Goal: Information Seeking & Learning: Find contact information

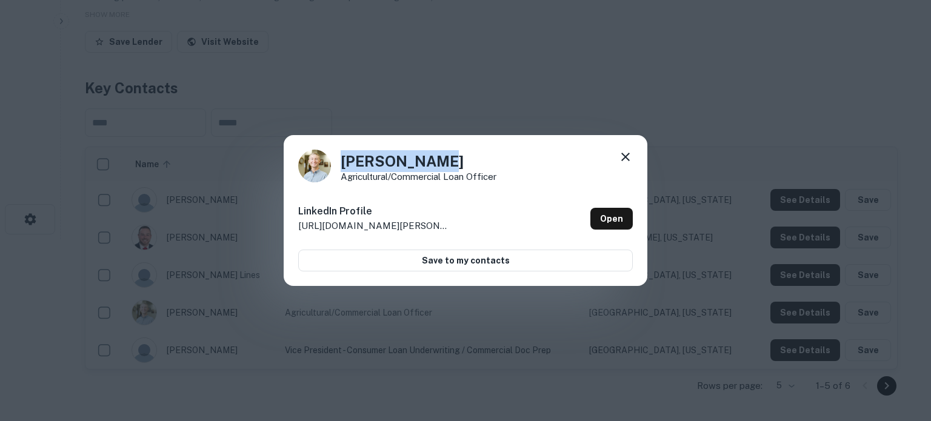
click at [629, 161] on icon at bounding box center [625, 157] width 8 height 8
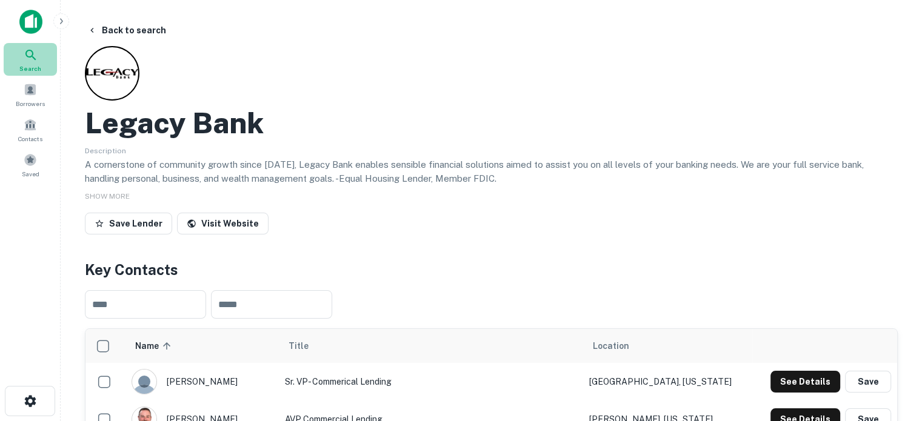
click at [56, 53] on div "Search" at bounding box center [30, 59] width 53 height 33
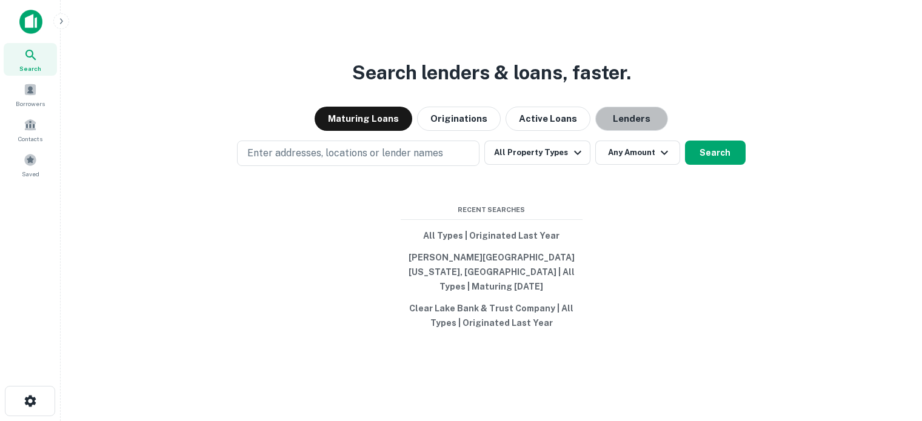
click at [622, 130] on button "Lenders" at bounding box center [631, 119] width 73 height 24
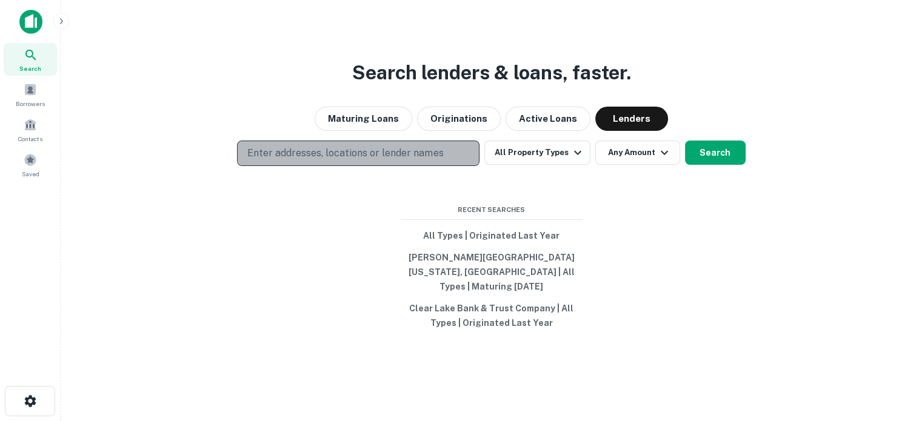
click at [394, 161] on p "Enter addresses, locations or lender names" at bounding box center [345, 153] width 196 height 15
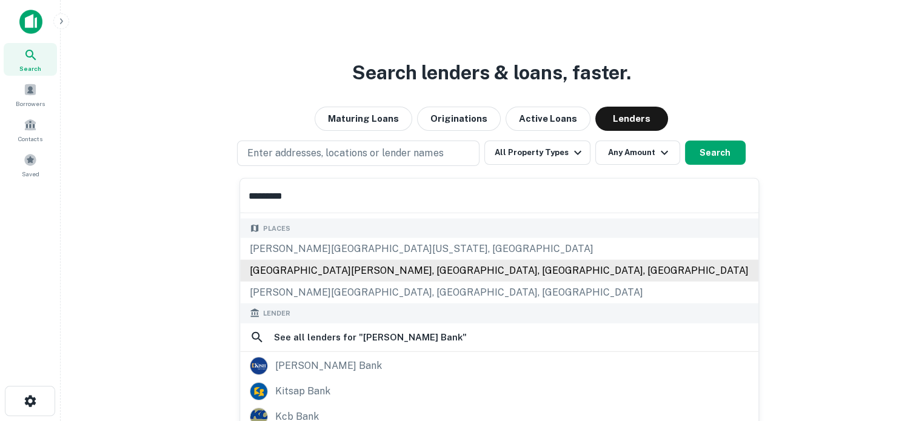
scroll to position [149, 0]
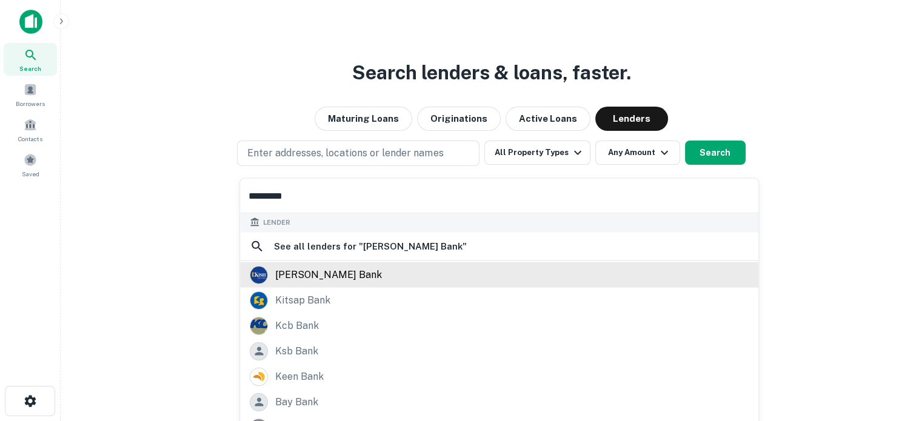
type input "*********"
click at [337, 276] on div "kish bank" at bounding box center [499, 275] width 499 height 18
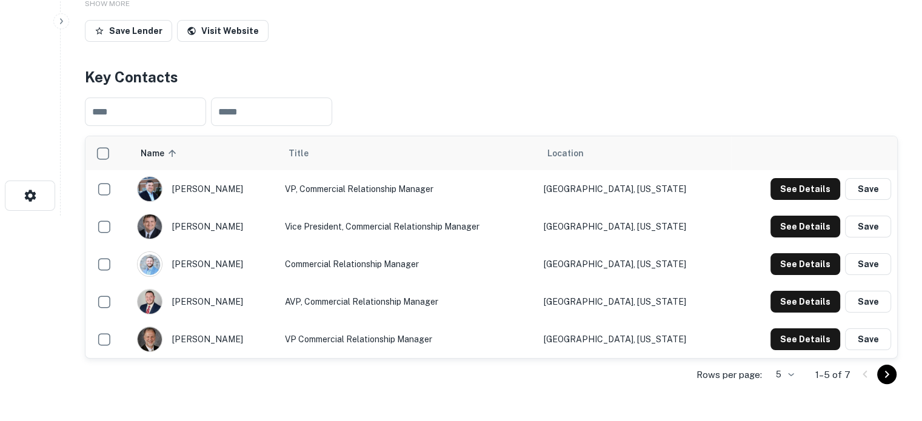
scroll to position [303, 0]
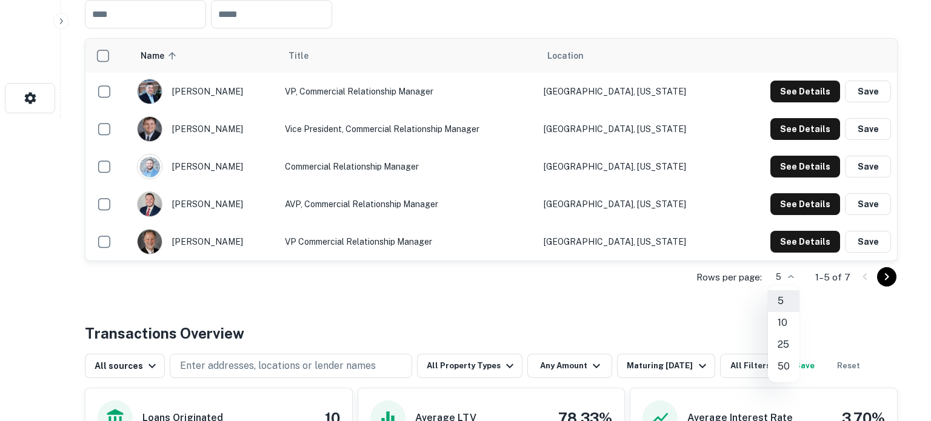
click at [782, 320] on li "10" at bounding box center [784, 323] width 32 height 22
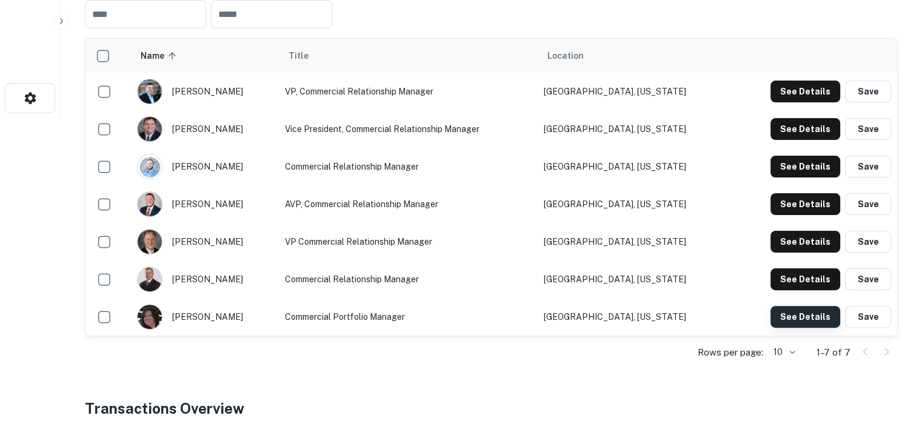
click at [786, 315] on button "See Details" at bounding box center [806, 317] width 70 height 22
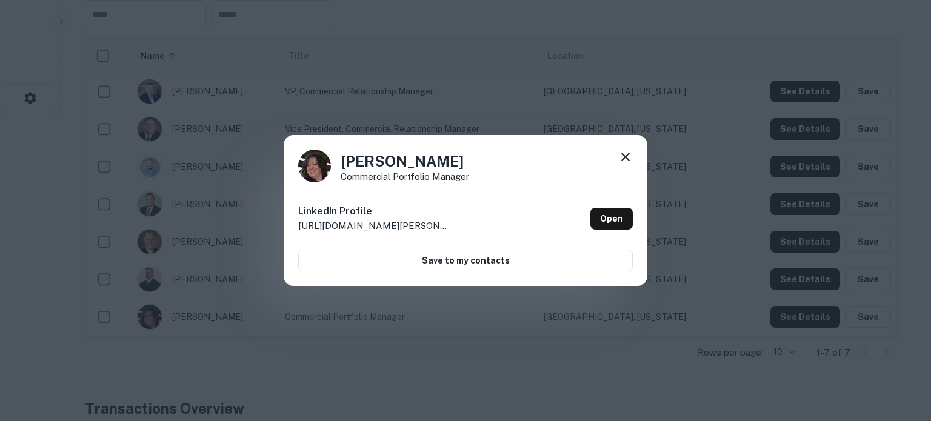
click at [625, 156] on icon at bounding box center [625, 157] width 8 height 8
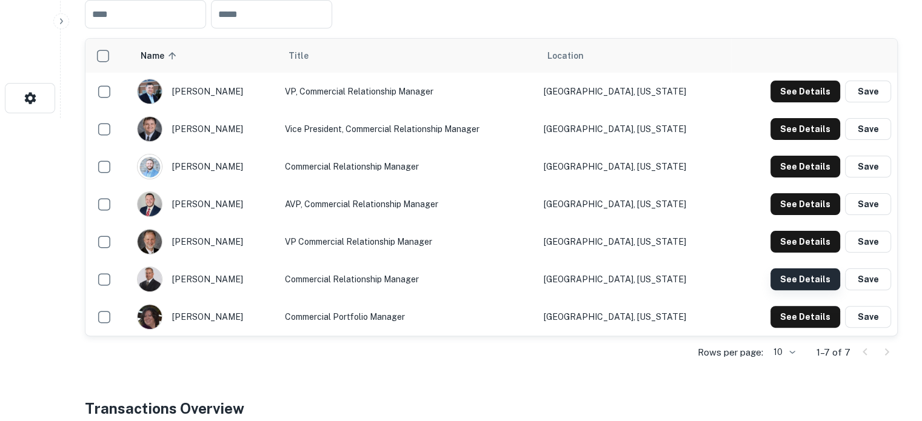
click at [784, 272] on button "See Details" at bounding box center [806, 280] width 70 height 22
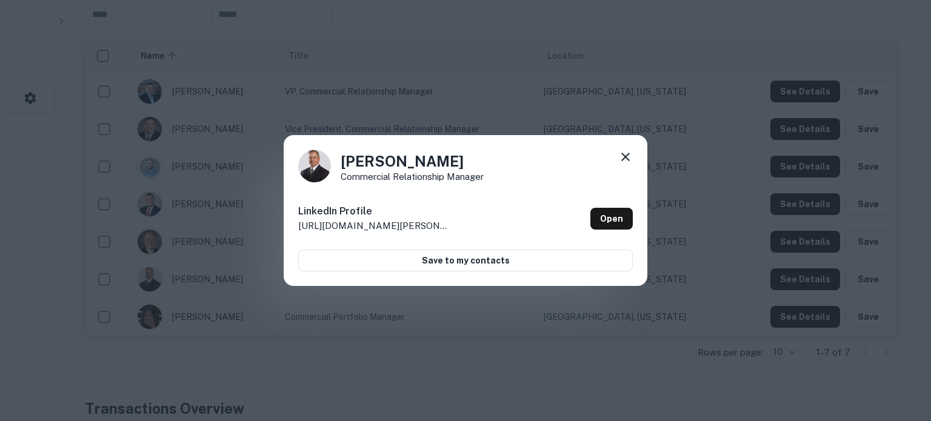
click at [620, 157] on icon at bounding box center [625, 157] width 15 height 15
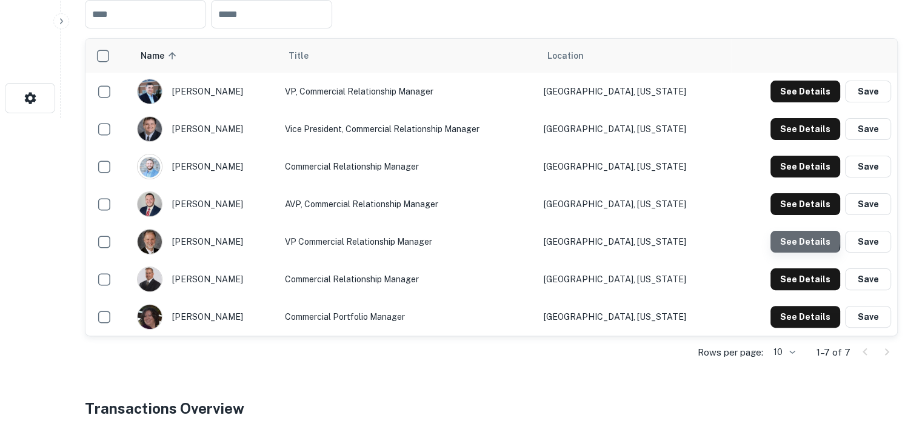
click at [786, 235] on button "See Details" at bounding box center [806, 242] width 70 height 22
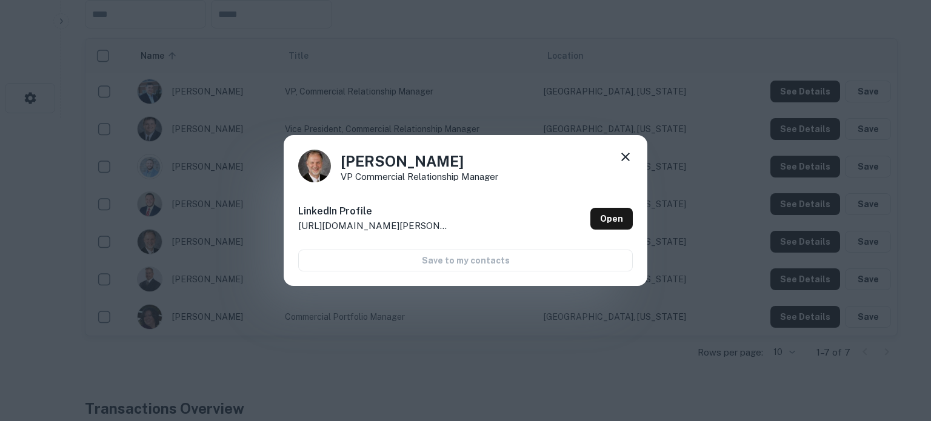
click at [623, 157] on icon at bounding box center [625, 157] width 15 height 15
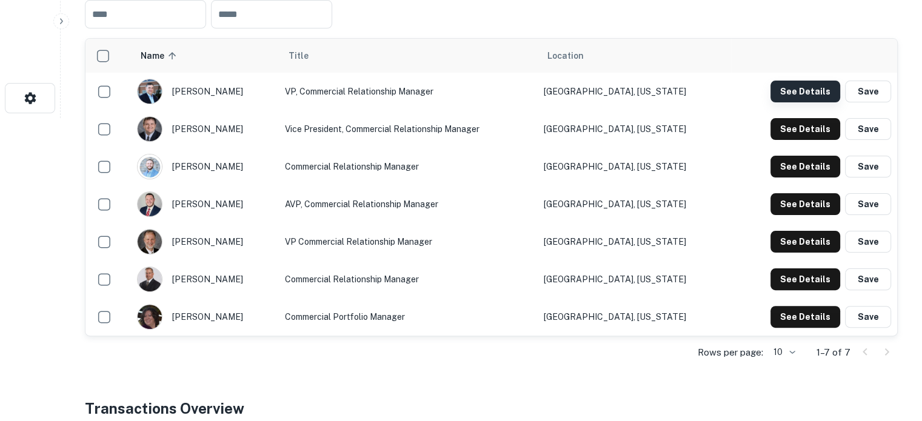
click at [789, 94] on button "See Details" at bounding box center [806, 92] width 70 height 22
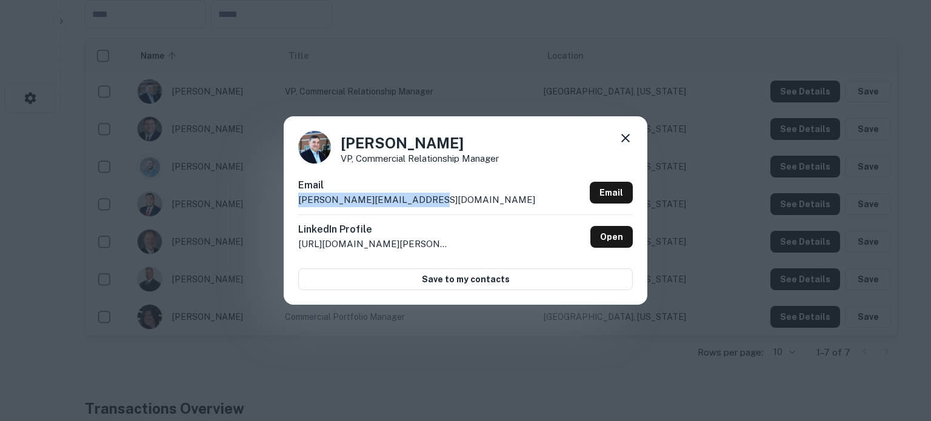
drag, startPoint x: 427, startPoint y: 200, endPoint x: 298, endPoint y: 205, distance: 128.6
click at [298, 205] on p "matthew.heaps@kishbank.com" at bounding box center [416, 200] width 237 height 15
copy p "matthew.heaps@kishbank.com"
click at [627, 138] on icon at bounding box center [625, 138] width 8 height 8
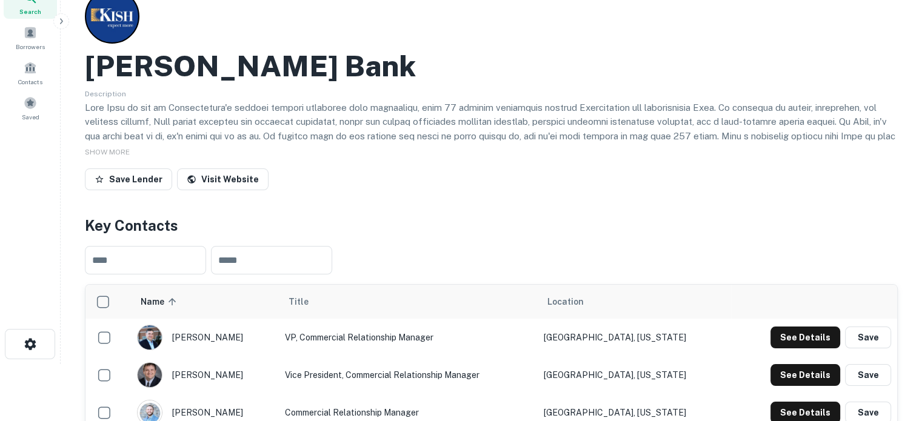
scroll to position [0, 0]
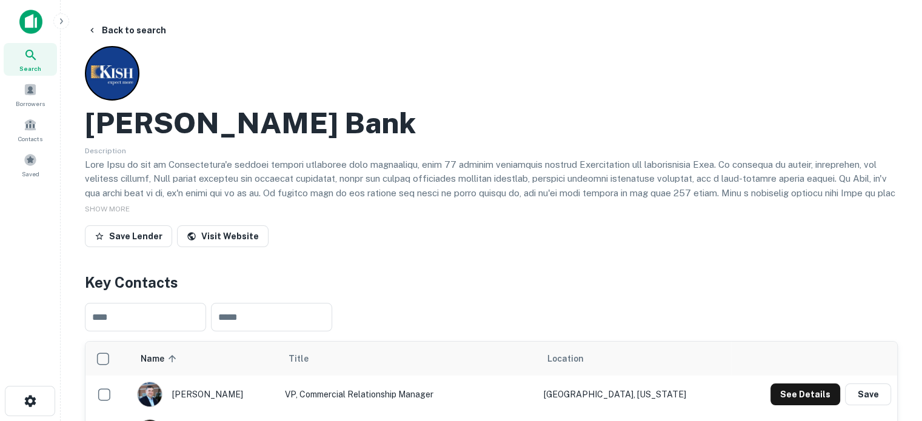
drag, startPoint x: 36, startPoint y: 61, endPoint x: 52, endPoint y: 65, distance: 15.9
click at [36, 61] on icon at bounding box center [31, 55] width 15 height 15
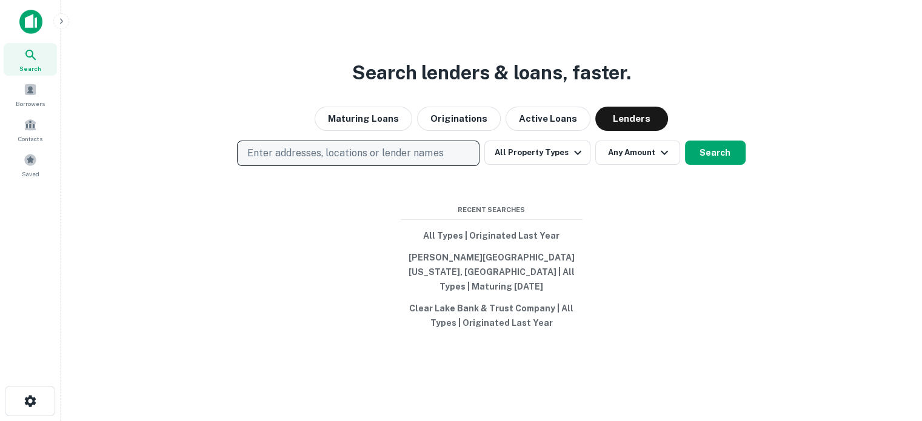
click at [388, 159] on p "Enter addresses, locations or lender names" at bounding box center [345, 153] width 196 height 15
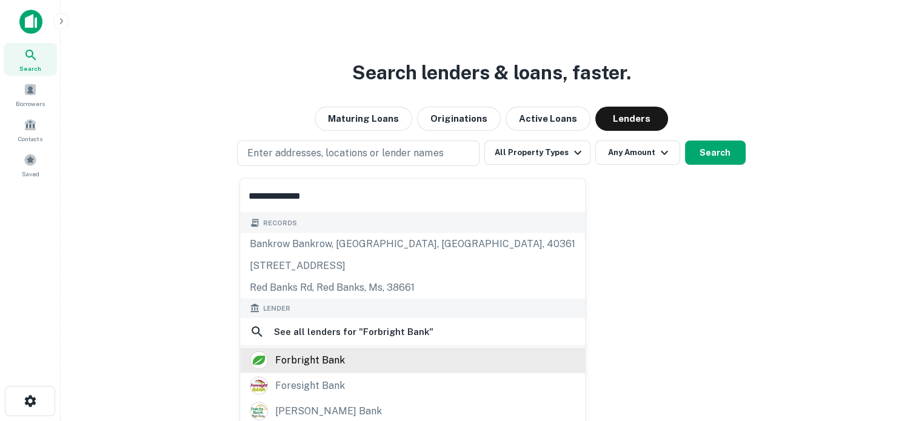
type input "**********"
click at [363, 363] on div "forbright bank" at bounding box center [413, 361] width 326 height 18
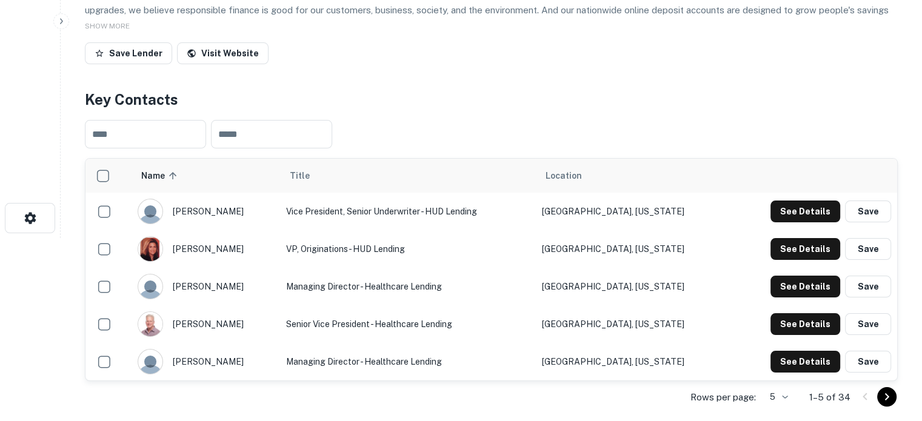
scroll to position [303, 0]
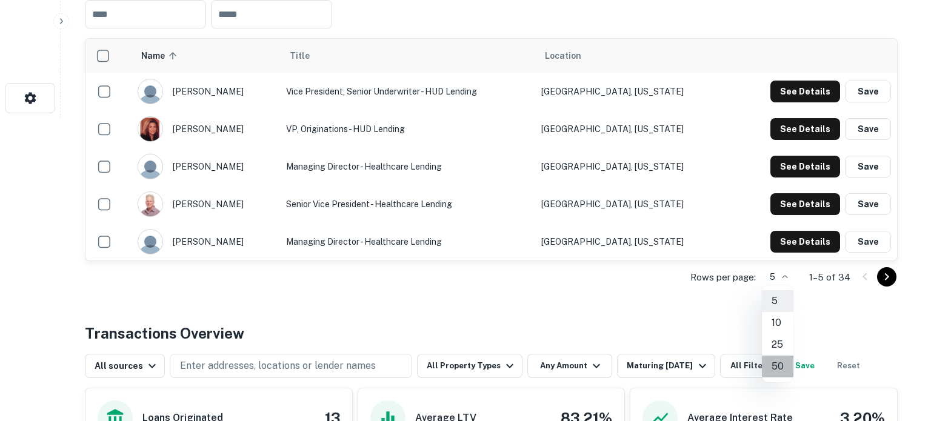
click at [776, 361] on li "50" at bounding box center [778, 367] width 32 height 22
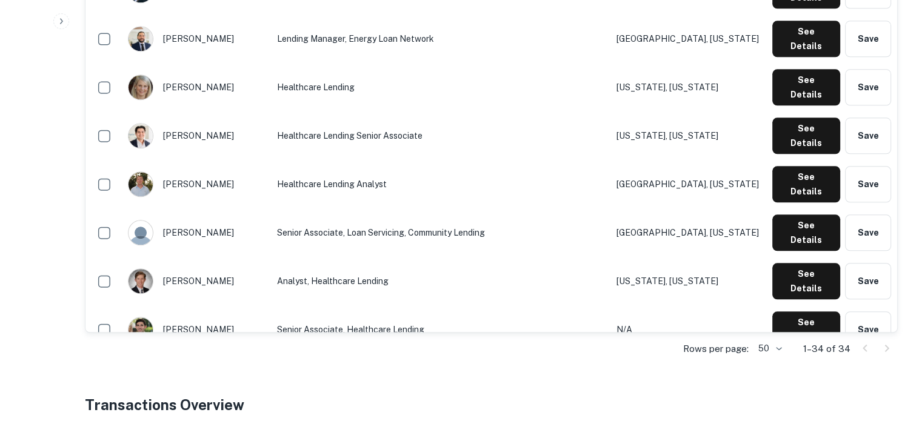
scroll to position [1395, 0]
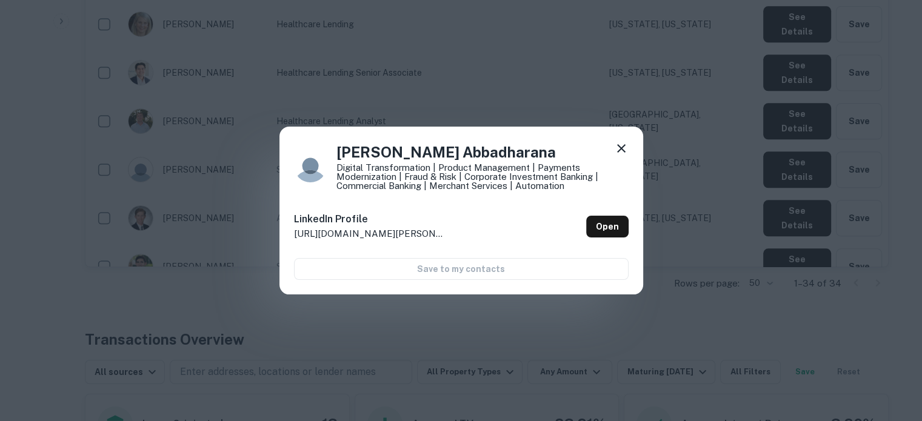
click at [797, 253] on div "Karthik Abbadharana Digital Transformation | Product Management | Payments Mode…" at bounding box center [461, 210] width 922 height 421
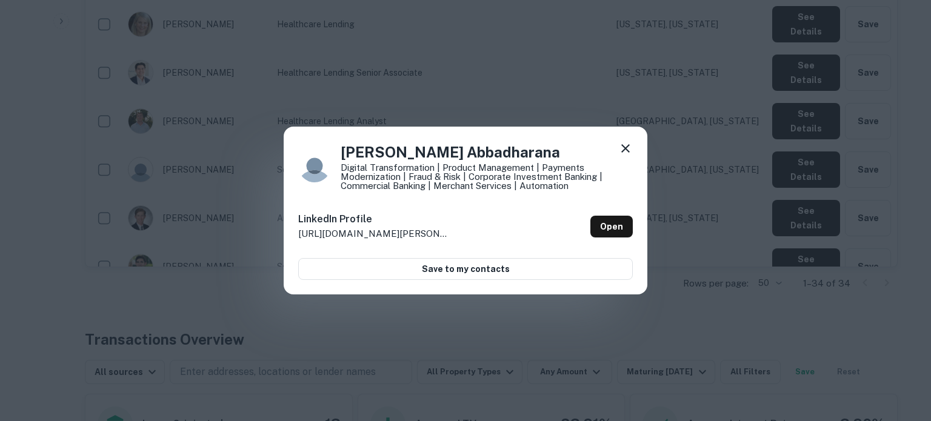
click at [625, 147] on icon at bounding box center [625, 148] width 8 height 8
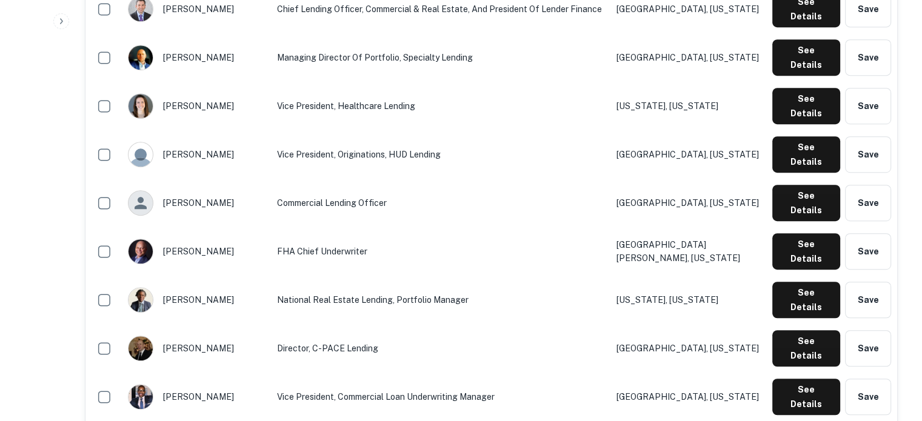
scroll to position [728, 0]
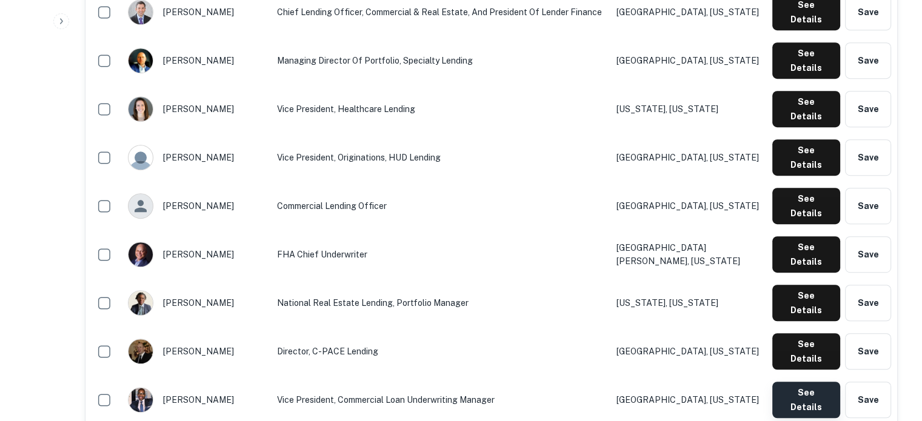
click at [788, 382] on button "See Details" at bounding box center [806, 400] width 68 height 36
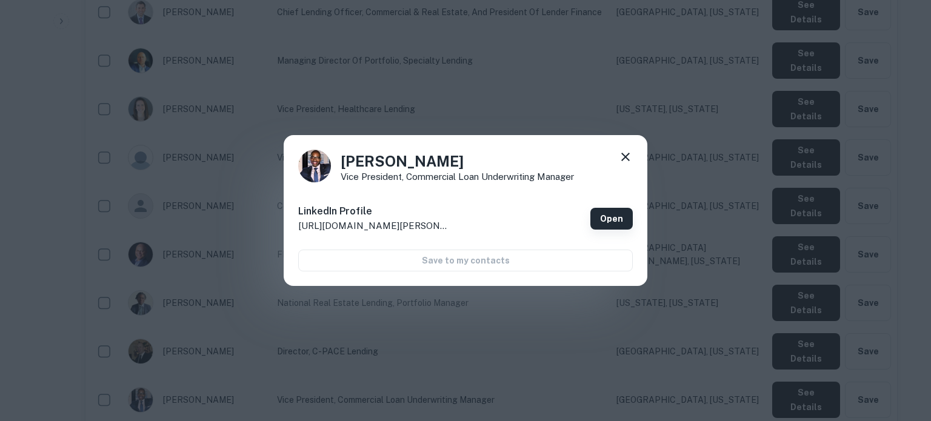
click at [628, 221] on link "Open" at bounding box center [612, 219] width 42 height 22
click at [629, 154] on icon at bounding box center [625, 157] width 8 height 8
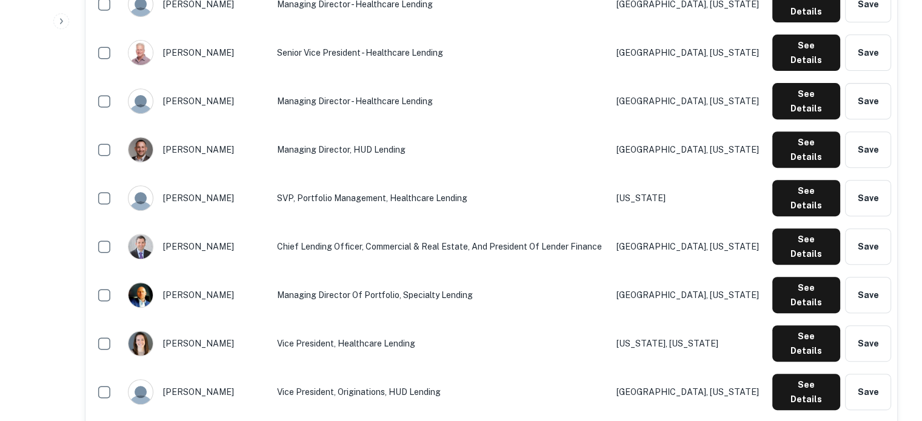
scroll to position [424, 0]
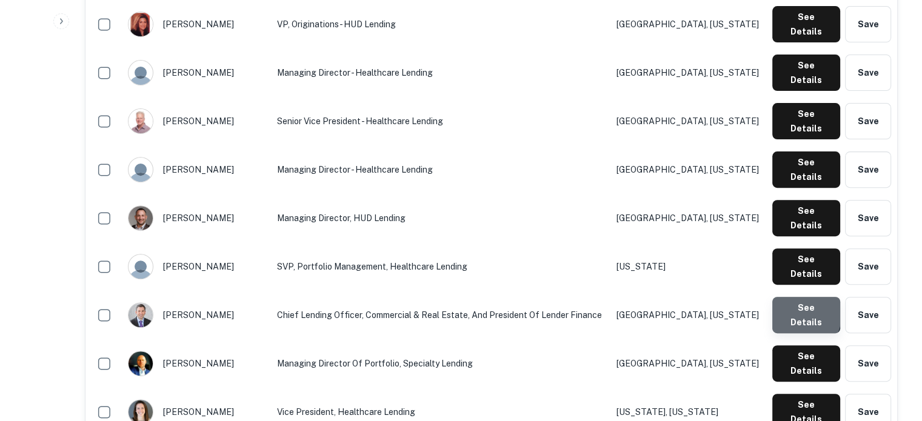
click at [786, 297] on button "See Details" at bounding box center [806, 315] width 68 height 36
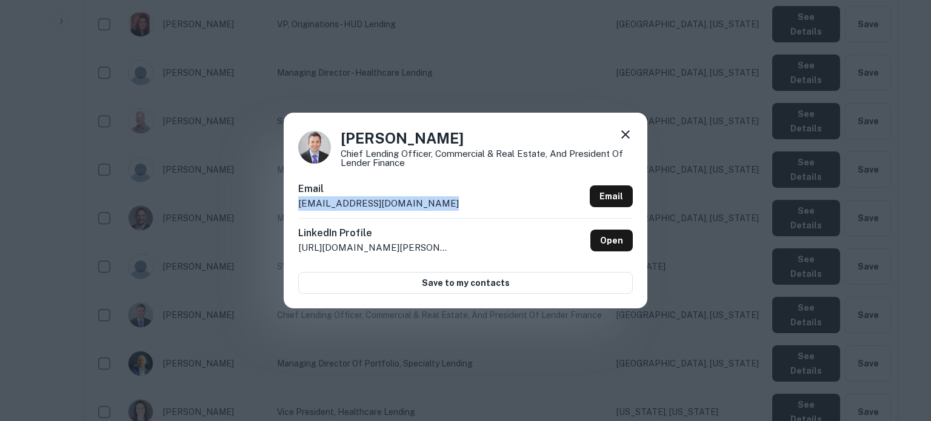
drag, startPoint x: 475, startPoint y: 202, endPoint x: 295, endPoint y: 206, distance: 180.7
click at [295, 206] on div "Kenny Elias Chief Lending Officer, Commercial & Real Estate, and President of L…" at bounding box center [466, 210] width 364 height 195
copy p "kelias@congressionalbank.com"
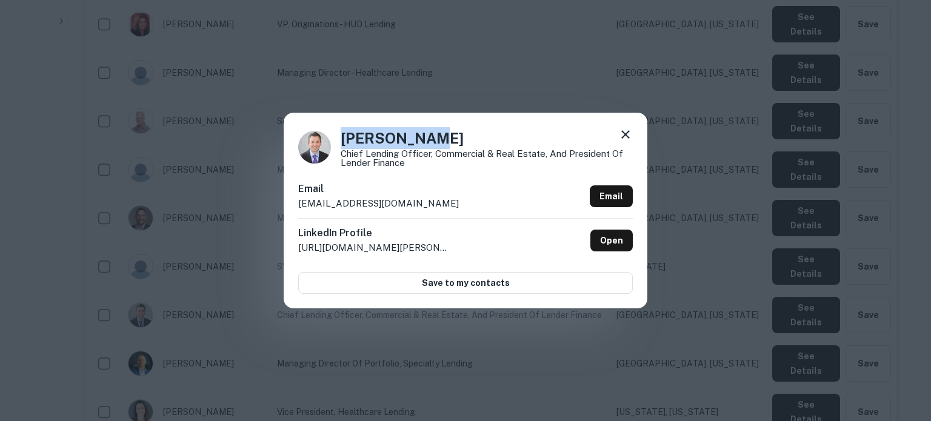
drag, startPoint x: 455, startPoint y: 142, endPoint x: 336, endPoint y: 137, distance: 119.6
click at [336, 137] on div "Kenny Elias Chief Lending Officer, Commercial & Real Estate, and President of L…" at bounding box center [465, 147] width 335 height 40
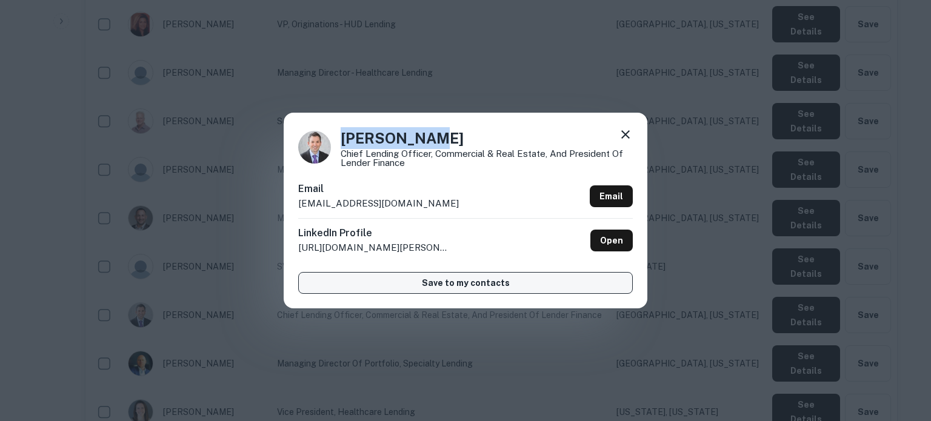
copy h4 "Kenny Elias"
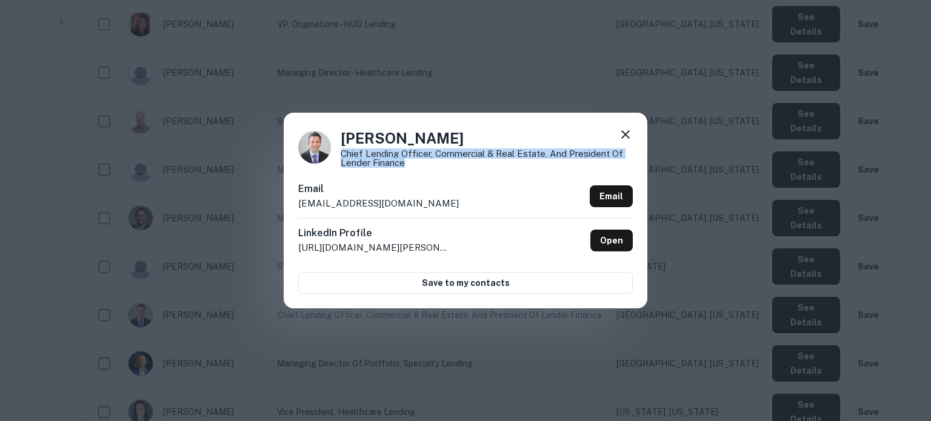
drag, startPoint x: 340, startPoint y: 155, endPoint x: 414, endPoint y: 162, distance: 73.7
click at [414, 162] on p "Chief Lending Officer, Commercial & Real Estate, and President of Lender Finance" at bounding box center [487, 158] width 292 height 18
copy p "Chief Lending Officer, Commercial & Real Estate, and President of Lender Finance"
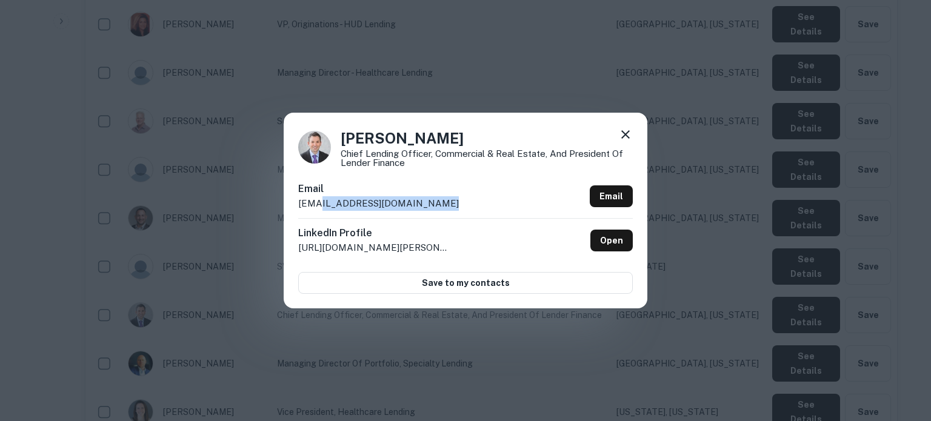
drag, startPoint x: 437, startPoint y: 206, endPoint x: 313, endPoint y: 204, distance: 123.1
click at [313, 204] on div "Email kelias@congressionalbank.com Email" at bounding box center [465, 200] width 335 height 36
click at [629, 135] on icon at bounding box center [625, 134] width 15 height 15
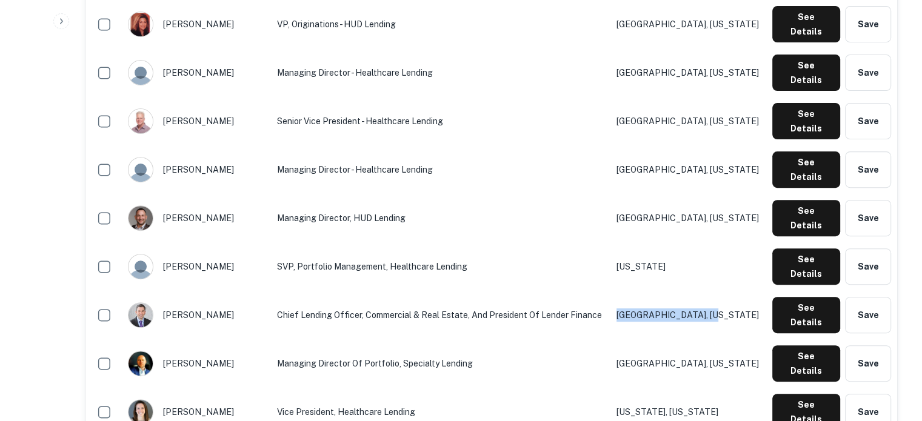
drag, startPoint x: 759, startPoint y: 235, endPoint x: 666, endPoint y: 235, distance: 93.4
click at [666, 291] on td "Chevy Chase, Maryland" at bounding box center [689, 315] width 156 height 49
copy td "Chevy Chase, Maryland"
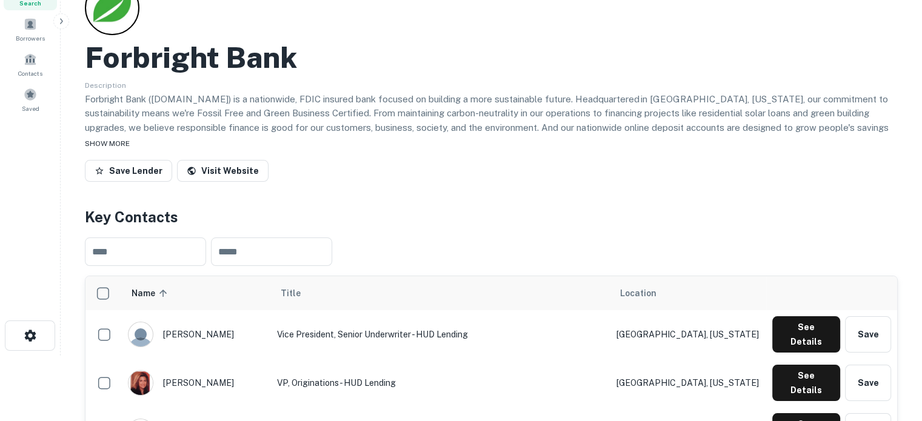
scroll to position [0, 0]
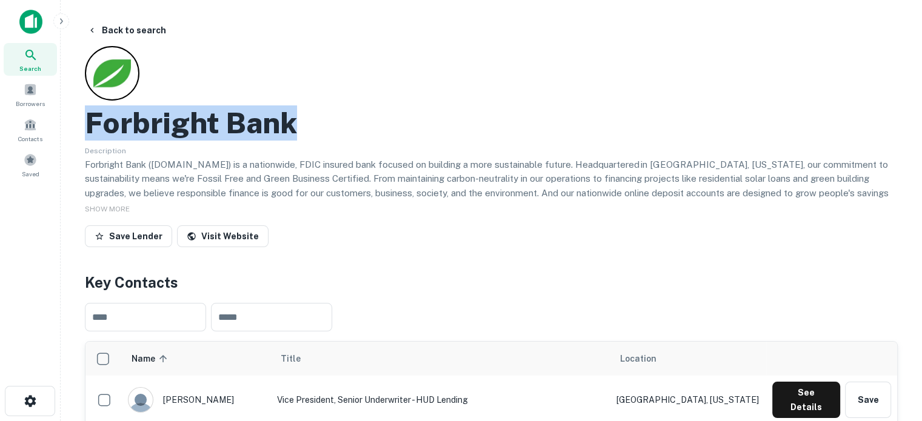
drag, startPoint x: 85, startPoint y: 125, endPoint x: 313, endPoint y: 126, distance: 228.6
click at [313, 126] on div "Forbright Bank" at bounding box center [491, 123] width 813 height 35
copy h2 "Forbright Bank"
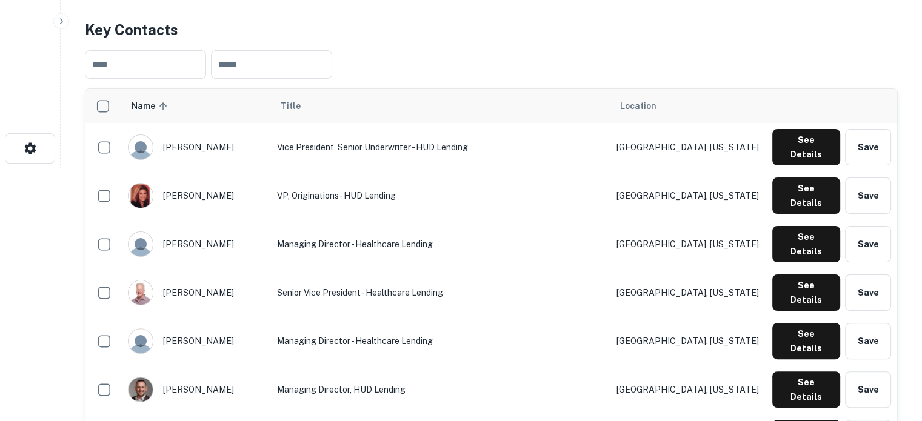
scroll to position [364, 0]
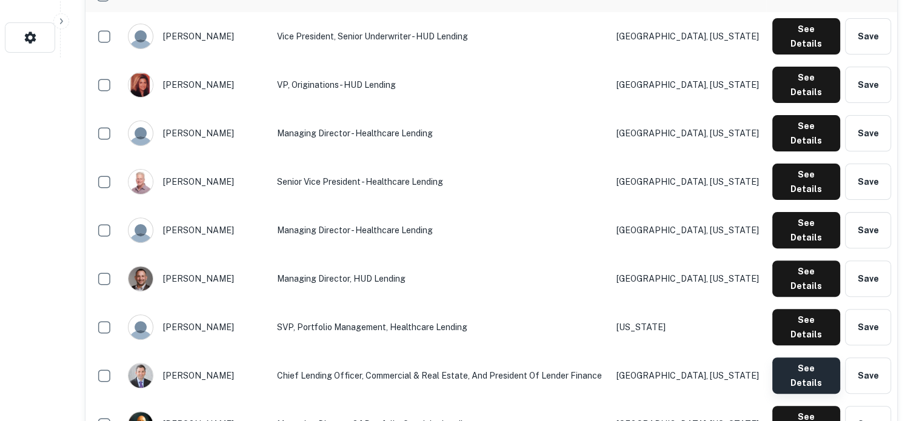
click at [786, 358] on button "See Details" at bounding box center [806, 376] width 68 height 36
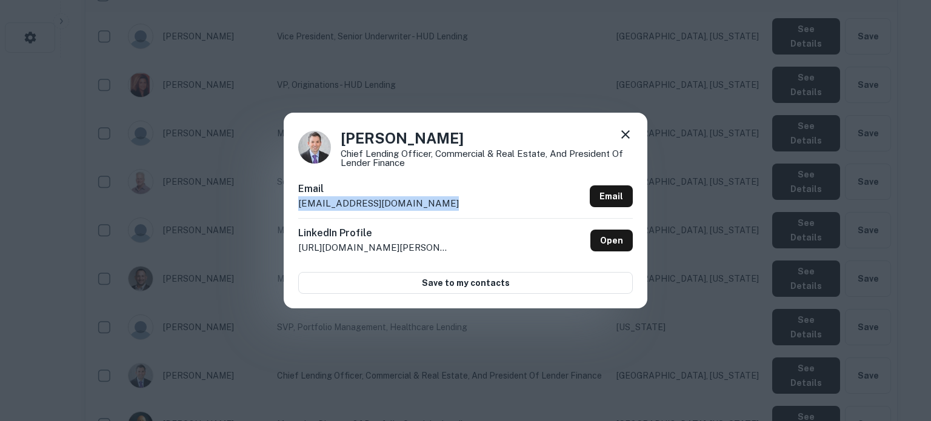
drag, startPoint x: 442, startPoint y: 209, endPoint x: 287, endPoint y: 206, distance: 154.6
click at [287, 206] on div "Kenny Elias Chief Lending Officer, Commercial & Real Estate, and President of L…" at bounding box center [466, 210] width 364 height 195
copy p "kelias@congressionalbank.com"
click at [604, 246] on link "Open" at bounding box center [612, 241] width 42 height 22
click at [618, 133] on h4 "Kenny Elias" at bounding box center [487, 138] width 292 height 22
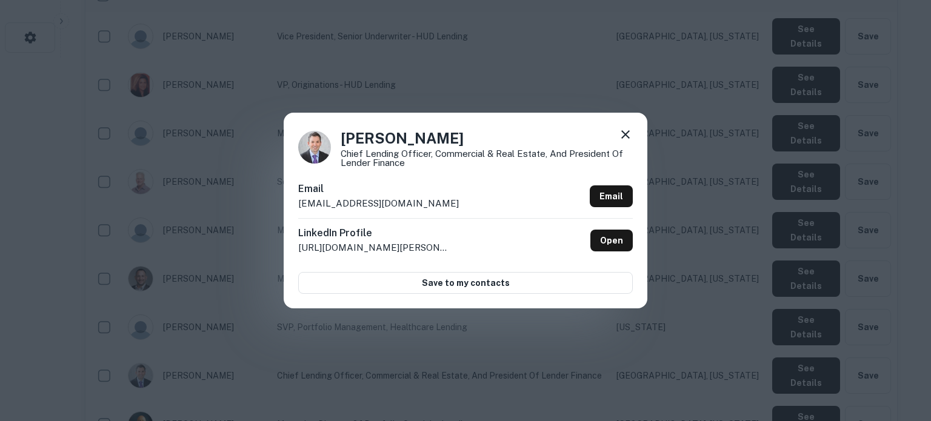
click at [629, 134] on icon at bounding box center [625, 134] width 15 height 15
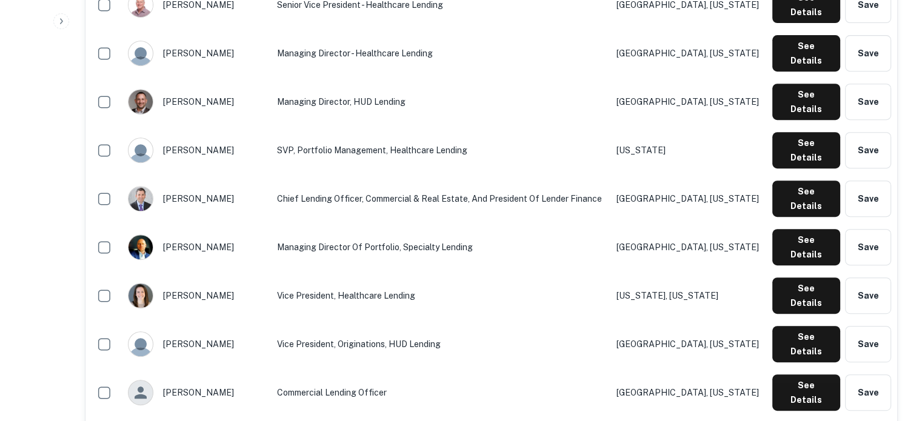
scroll to position [546, 0]
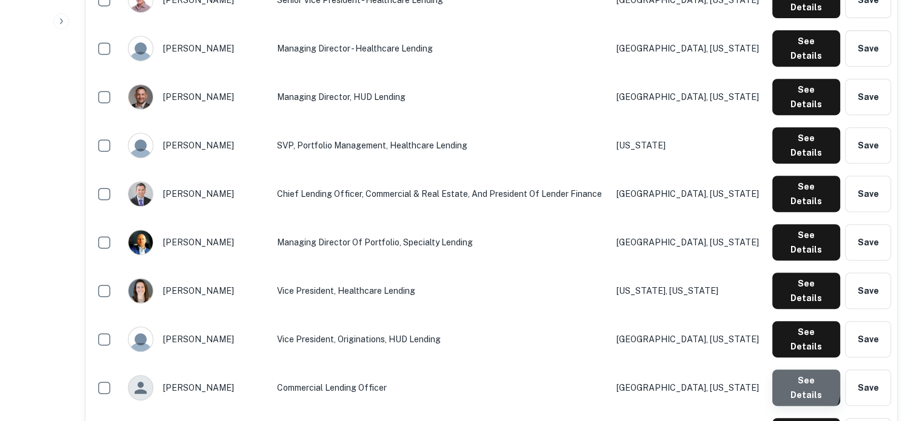
click at [783, 370] on button "See Details" at bounding box center [806, 388] width 68 height 36
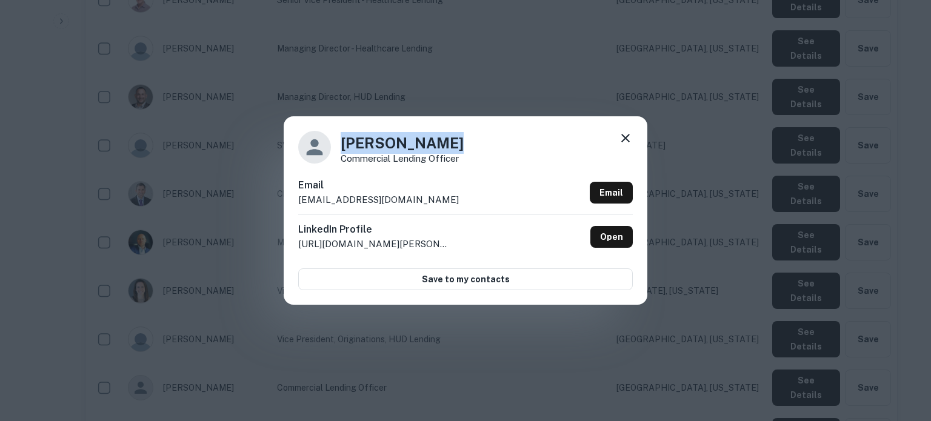
drag, startPoint x: 452, startPoint y: 138, endPoint x: 339, endPoint y: 140, distance: 112.8
click at [339, 140] on div "Jenna Sweeney Commercial Lending Officer" at bounding box center [465, 147] width 335 height 33
copy h4 "Jenna Sweeney"
drag, startPoint x: 343, startPoint y: 162, endPoint x: 475, endPoint y: 162, distance: 132.8
click at [475, 162] on div "Jenna Sweeney Commercial Lending Officer" at bounding box center [465, 147] width 335 height 33
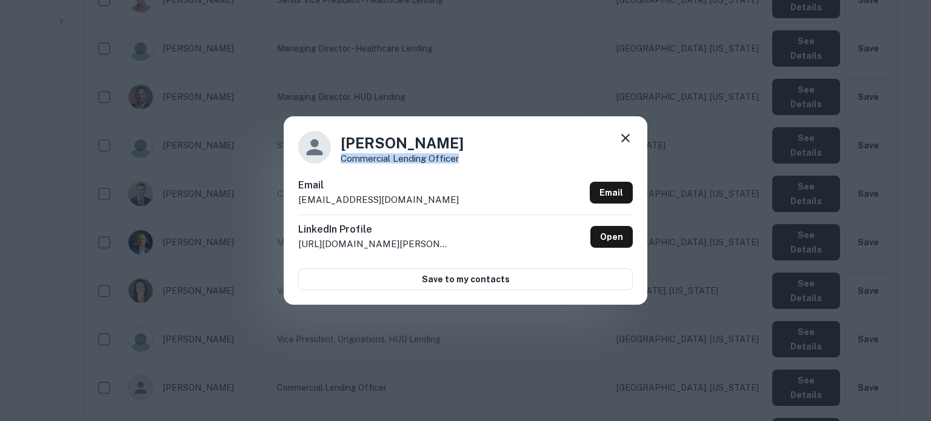
copy p "Commercial Lending Officer"
drag, startPoint x: 460, startPoint y: 203, endPoint x: 298, endPoint y: 202, distance: 161.3
click at [298, 202] on div "Email jsweeney@congressionalbank.com Email" at bounding box center [465, 196] width 335 height 36
copy p "jsweeney@congressionalbank.com"
click at [624, 145] on icon at bounding box center [625, 138] width 15 height 15
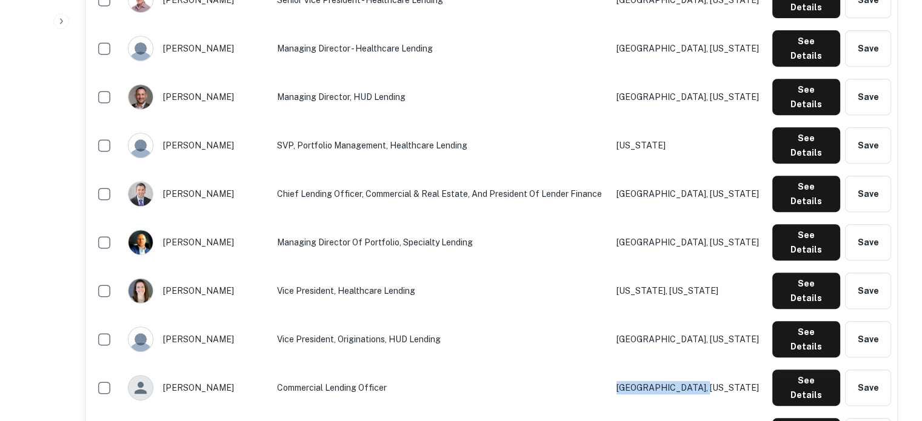
drag, startPoint x: 747, startPoint y: 261, endPoint x: 662, endPoint y: 267, distance: 85.1
click at [662, 364] on td "Baltimore, Maryland" at bounding box center [689, 388] width 156 height 49
copy td "Baltimore, Maryland"
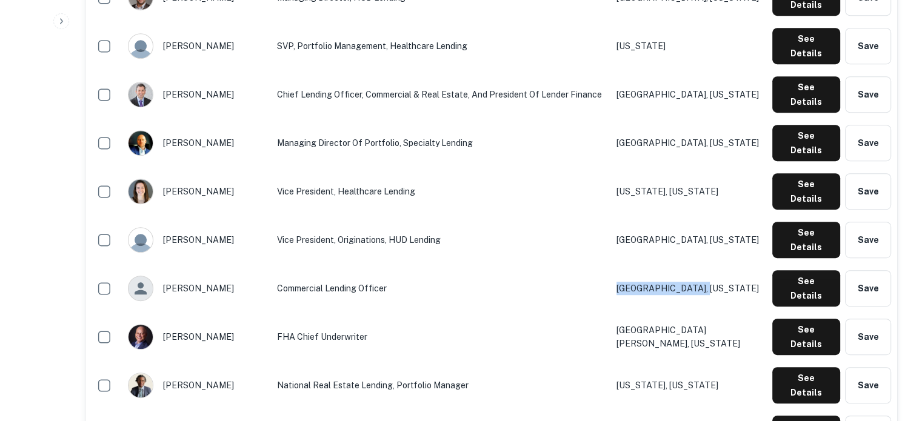
scroll to position [667, 0]
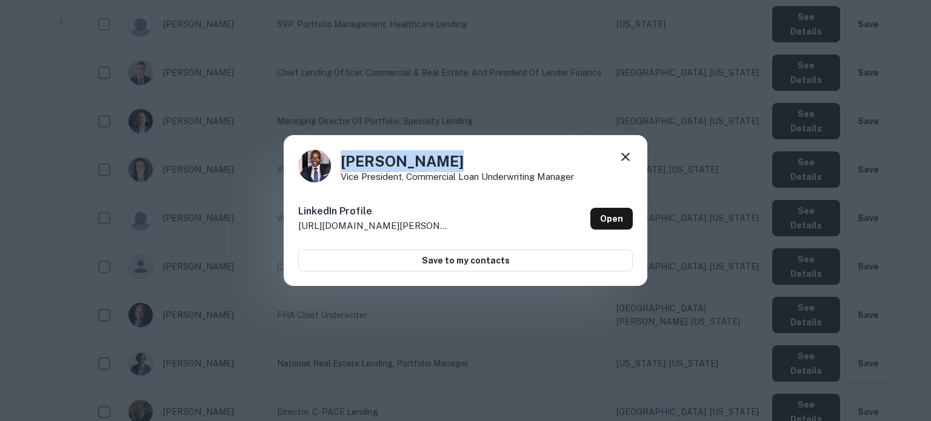
drag, startPoint x: 340, startPoint y: 161, endPoint x: 449, endPoint y: 159, distance: 109.2
click at [449, 159] on div "Ramon Royster Vice President, Commercial Loan Underwriting Manager" at bounding box center [465, 166] width 335 height 33
drag, startPoint x: 344, startPoint y: 176, endPoint x: 596, endPoint y: 183, distance: 252.3
click at [596, 183] on div "Ramon Royster Vice President, Commercial Loan Underwriting Manager LinkedIn Pro…" at bounding box center [466, 211] width 364 height 152
click at [500, 162] on h4 "Ramon Royster" at bounding box center [457, 161] width 233 height 22
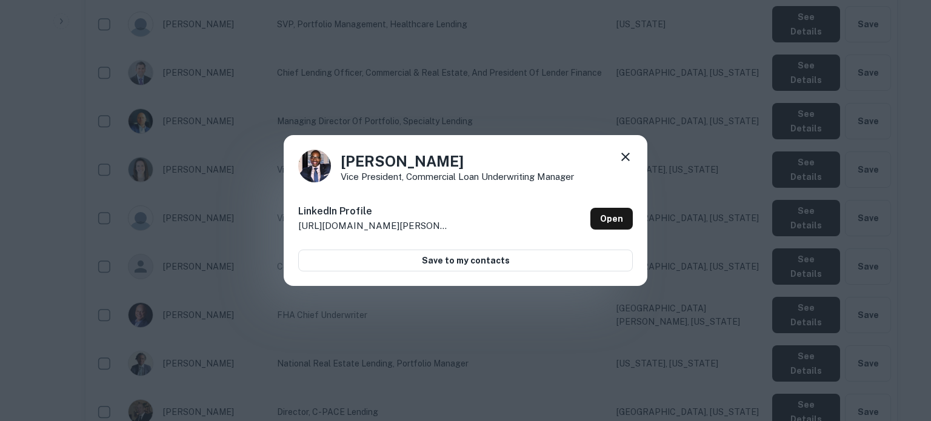
click at [343, 178] on p "Vice President, Commercial Loan Underwriting Manager" at bounding box center [457, 176] width 233 height 9
drag, startPoint x: 387, startPoint y: 176, endPoint x: 585, endPoint y: 181, distance: 197.1
click at [585, 181] on div "Ramon Royster Vice President, Commercial Loan Underwriting Manager" at bounding box center [465, 166] width 335 height 33
click at [424, 189] on div "Ramon Royster Vice President, Commercial Loan Underwriting Manager LinkedIn Pro…" at bounding box center [466, 211] width 364 height 152
click at [623, 159] on icon at bounding box center [625, 157] width 8 height 8
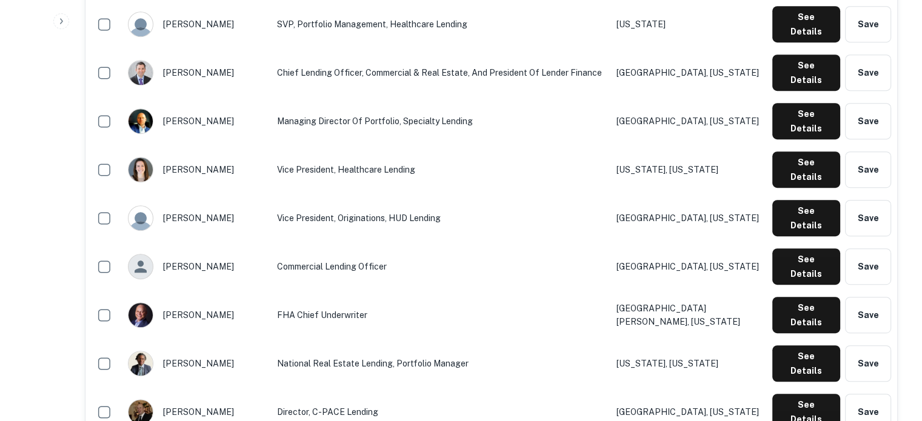
drag, startPoint x: 739, startPoint y: 294, endPoint x: 665, endPoint y: 295, distance: 74.6
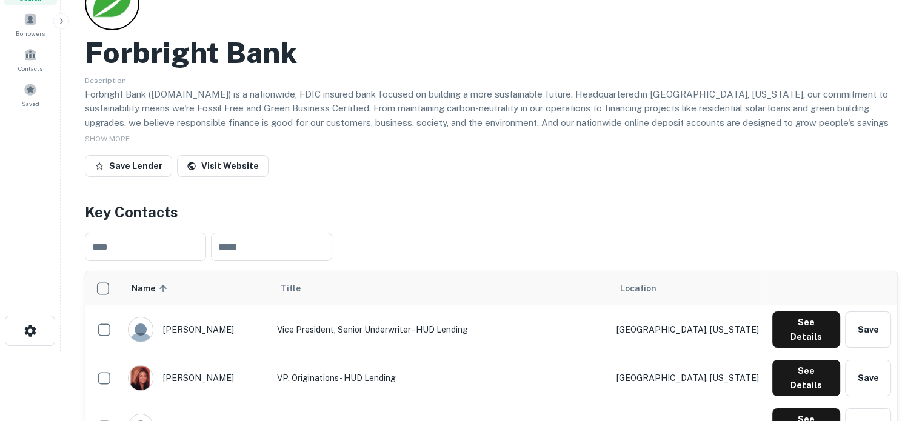
scroll to position [0, 0]
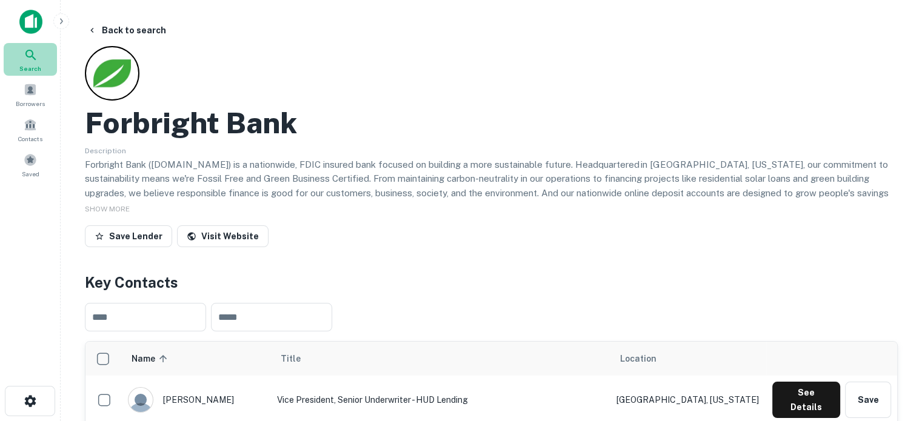
click at [34, 72] on span "Search" at bounding box center [30, 69] width 22 height 10
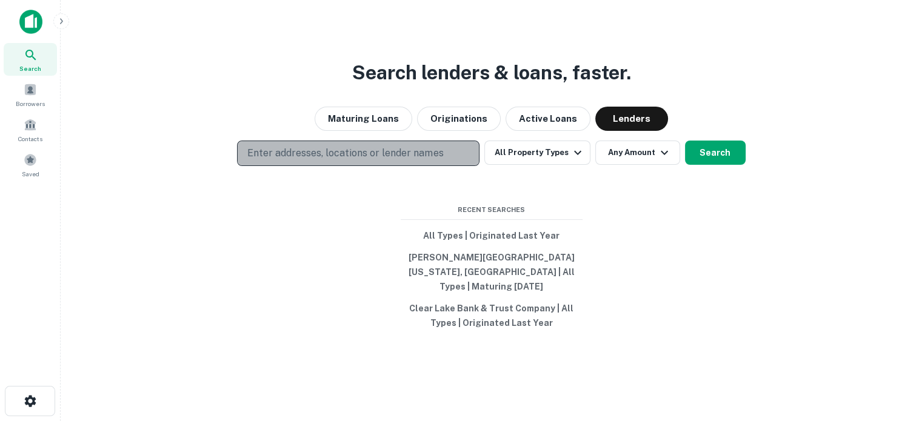
click at [323, 158] on p "Enter addresses, locations or lender names" at bounding box center [345, 153] width 196 height 15
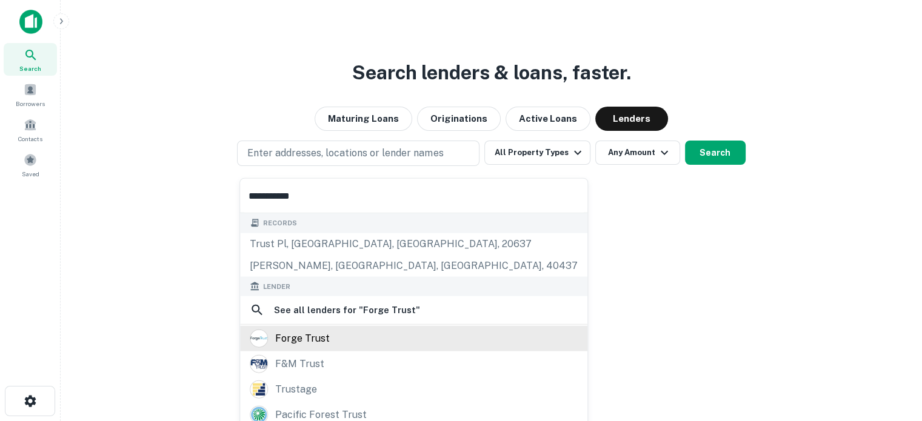
type input "**********"
click at [329, 333] on div "forge trust" at bounding box center [414, 339] width 328 height 18
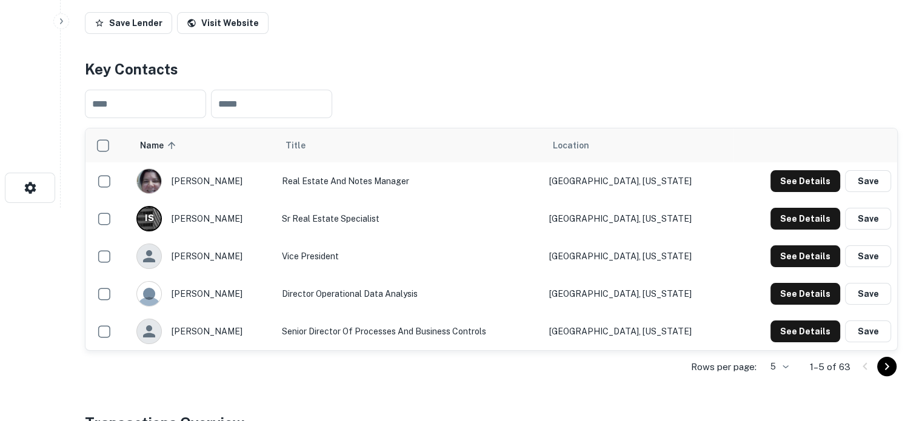
scroll to position [243, 0]
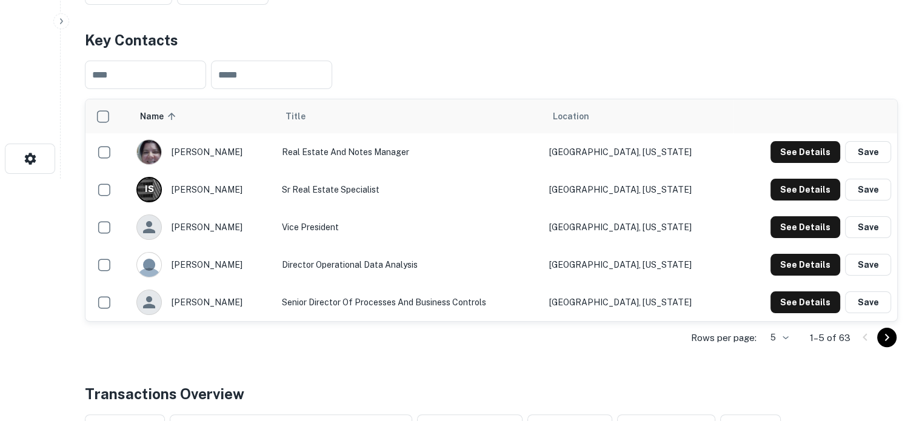
click at [794, 340] on div "Rows per page: 5 * 1–5 of 63" at bounding box center [491, 338] width 813 height 33
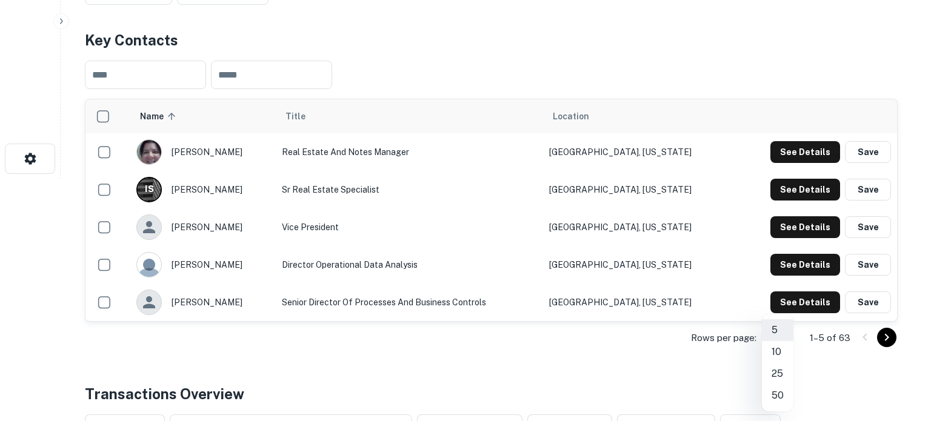
click at [787, 392] on li "50" at bounding box center [778, 396] width 32 height 22
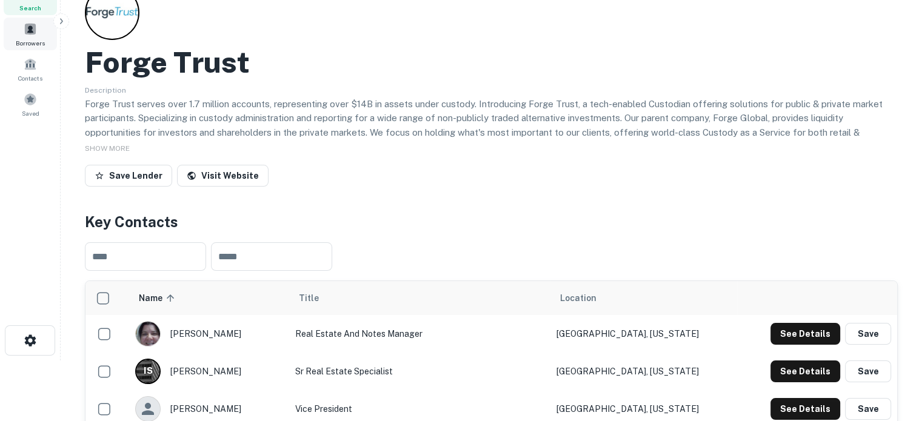
scroll to position [0, 0]
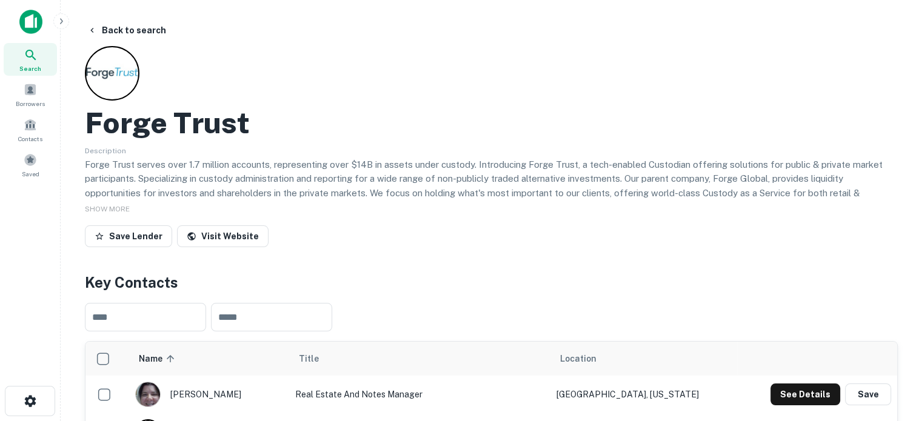
click at [28, 71] on span "Search" at bounding box center [30, 69] width 22 height 10
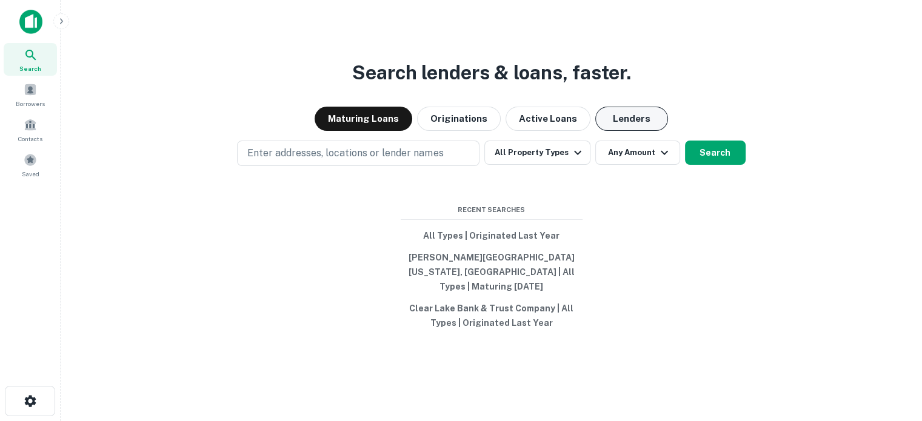
click at [655, 131] on button "Lenders" at bounding box center [631, 119] width 73 height 24
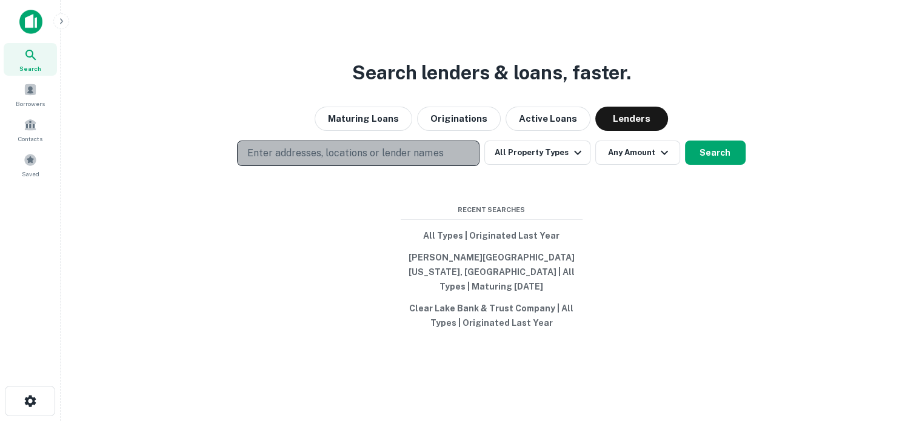
click at [357, 161] on p "Enter addresses, locations or lender names" at bounding box center [345, 153] width 196 height 15
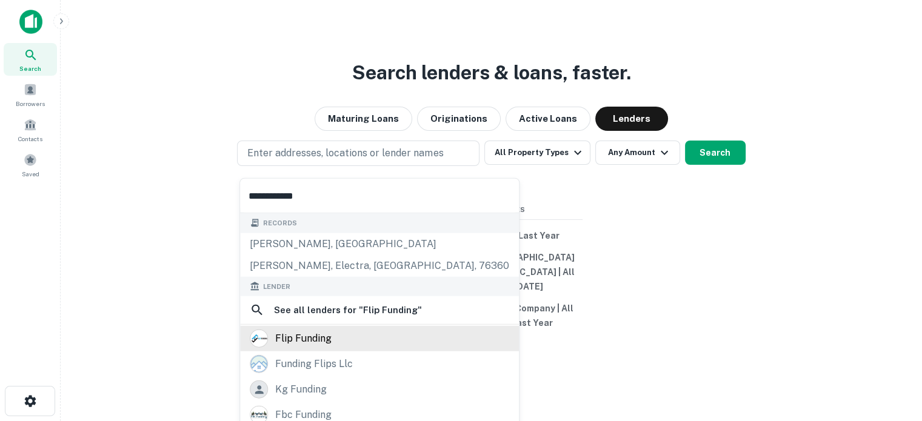
type input "**********"
click at [320, 340] on div "flip funding" at bounding box center [303, 339] width 56 height 18
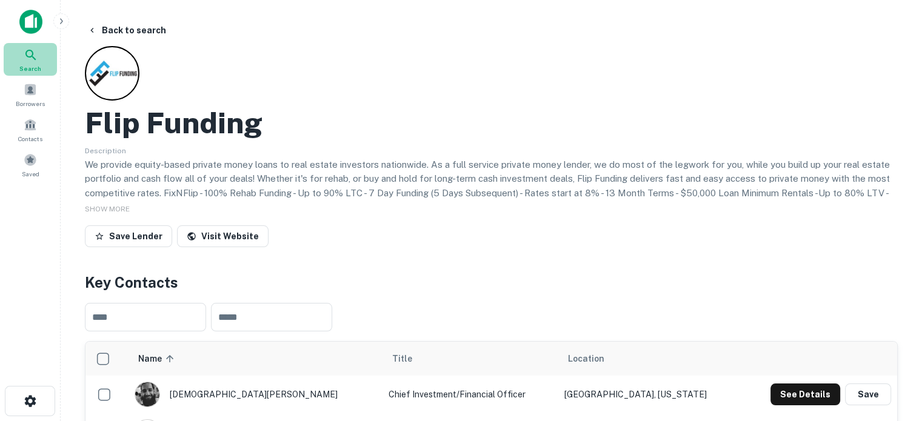
click at [35, 67] on span "Search" at bounding box center [30, 69] width 22 height 10
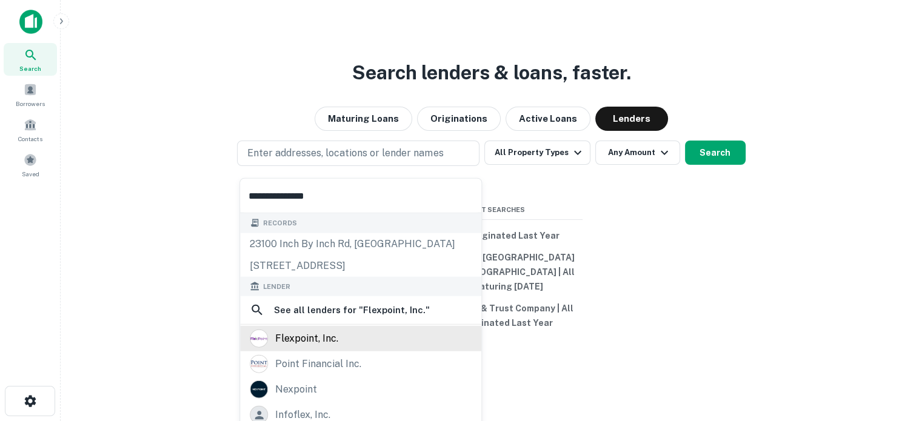
type input "**********"
click at [312, 340] on div "flexpoint, inc." at bounding box center [306, 339] width 63 height 18
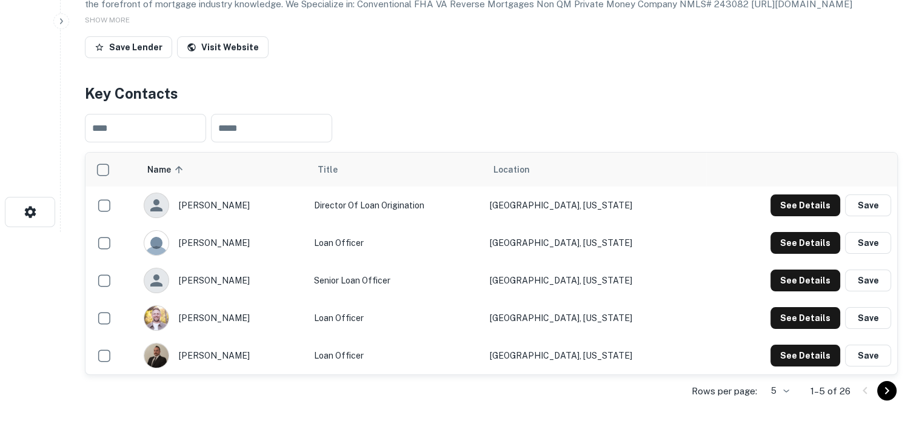
scroll to position [243, 0]
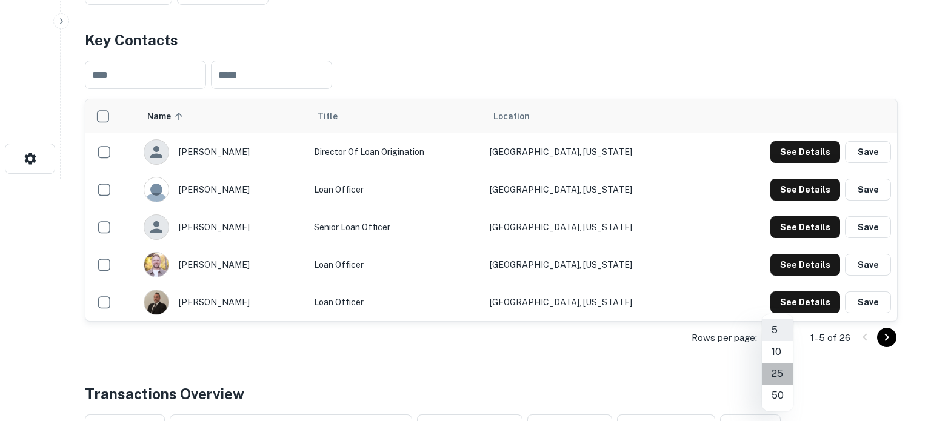
click at [780, 375] on li "25" at bounding box center [778, 374] width 32 height 22
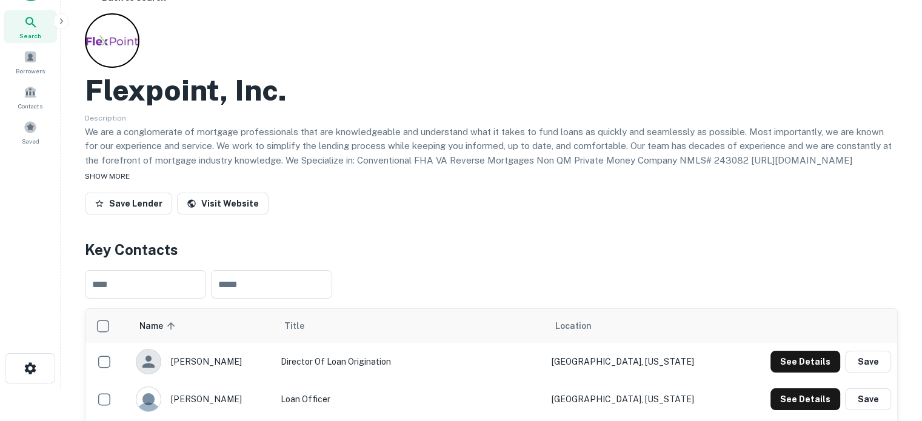
scroll to position [0, 0]
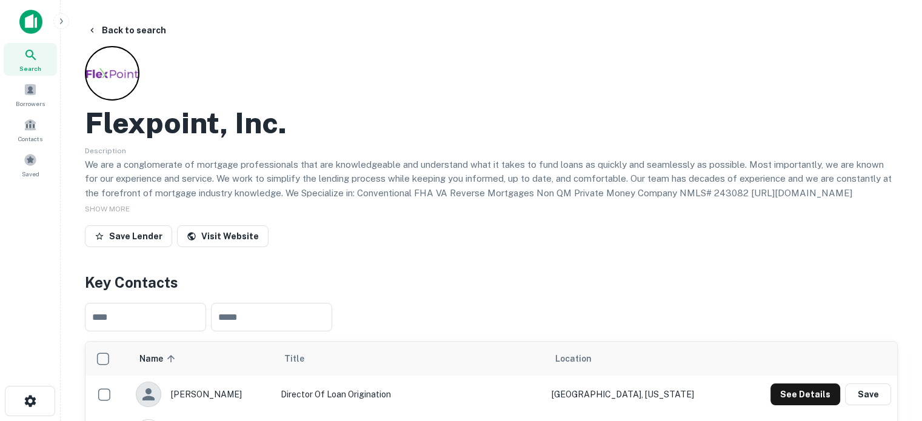
click at [44, 66] on div "Search" at bounding box center [30, 59] width 53 height 33
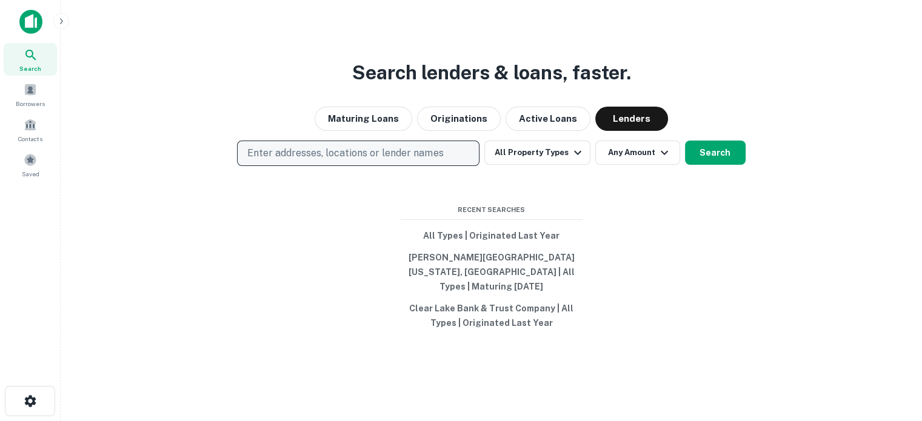
click at [442, 155] on p "Enter addresses, locations or lender names" at bounding box center [345, 153] width 196 height 15
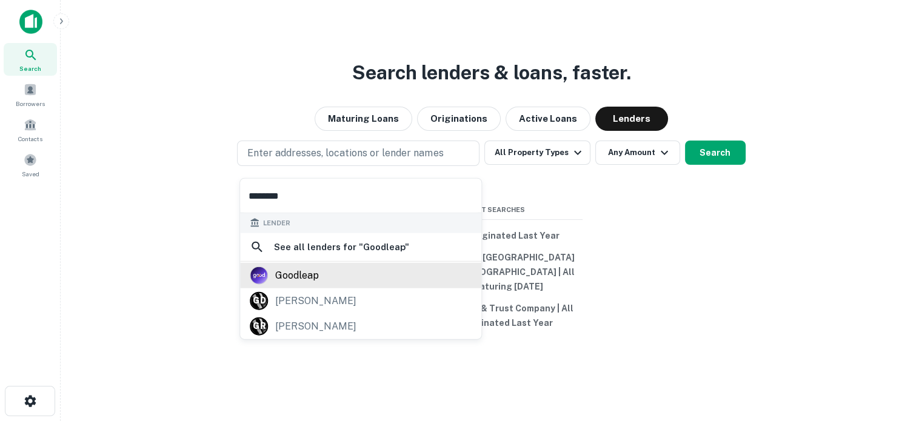
type input "********"
click at [340, 277] on div "goodleap" at bounding box center [361, 275] width 222 height 18
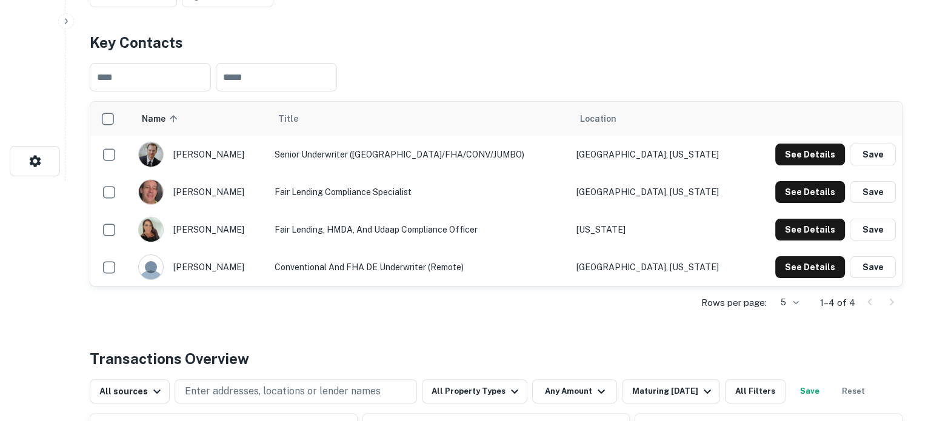
scroll to position [243, 0]
